Goal: Navigation & Orientation: Find specific page/section

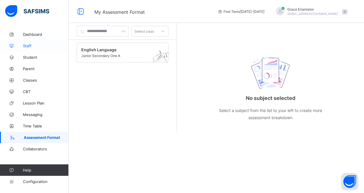
click at [40, 44] on span "Staff" at bounding box center [46, 45] width 46 height 5
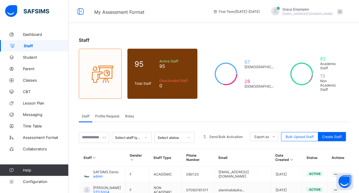
click at [128, 110] on div "Roles" at bounding box center [129, 115] width 15 height 11
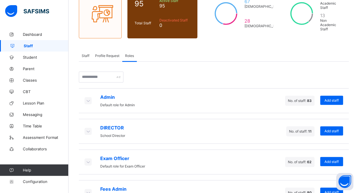
scroll to position [62, 0]
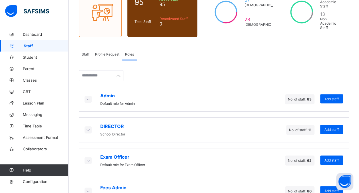
click at [89, 127] on icon at bounding box center [88, 130] width 6 height 6
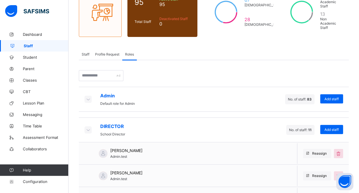
click at [86, 127] on icon at bounding box center [88, 130] width 6 height 6
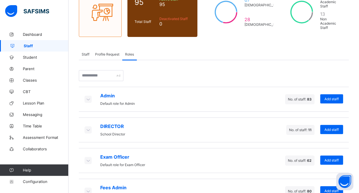
click at [88, 96] on icon at bounding box center [88, 99] width 6 height 6
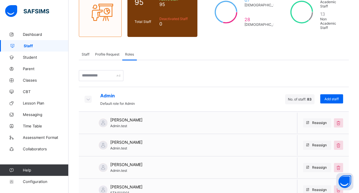
click at [88, 96] on icon at bounding box center [88, 99] width 6 height 6
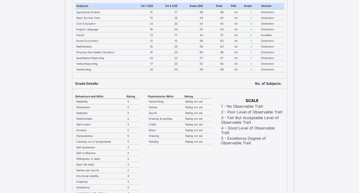
scroll to position [177, 0]
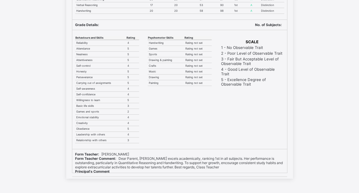
click at [275, 176] on div at bounding box center [216, 183] width 141 height 15
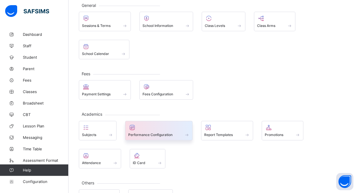
scroll to position [35, 0]
click at [172, 130] on span at bounding box center [158, 130] width 61 height 1
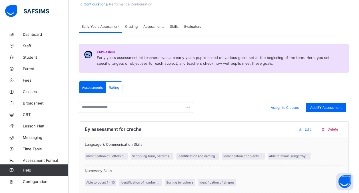
click at [195, 27] on span "Evaluators" at bounding box center [192, 26] width 17 height 4
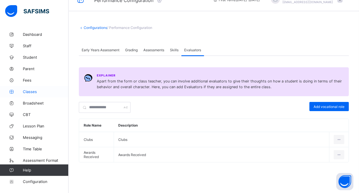
click at [35, 90] on span "Classes" at bounding box center [46, 91] width 46 height 5
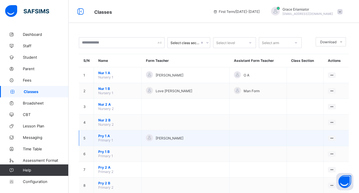
click at [103, 133] on span "Pry 1 A" at bounding box center [117, 135] width 39 height 4
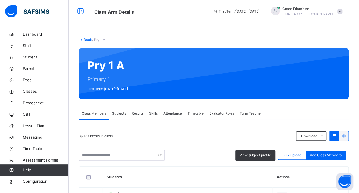
click at [222, 113] on span "Evaluator Roles" at bounding box center [222, 113] width 25 height 5
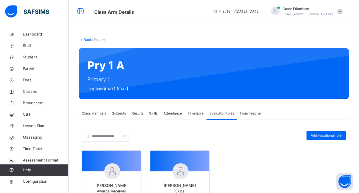
scroll to position [46, 0]
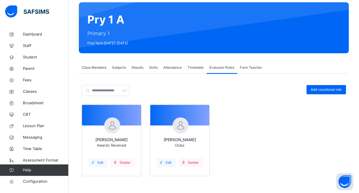
click at [97, 67] on span "Class Members" at bounding box center [94, 67] width 25 height 5
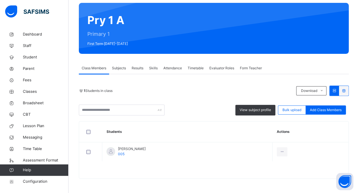
scroll to position [45, 0]
